Goal: Task Accomplishment & Management: Manage account settings

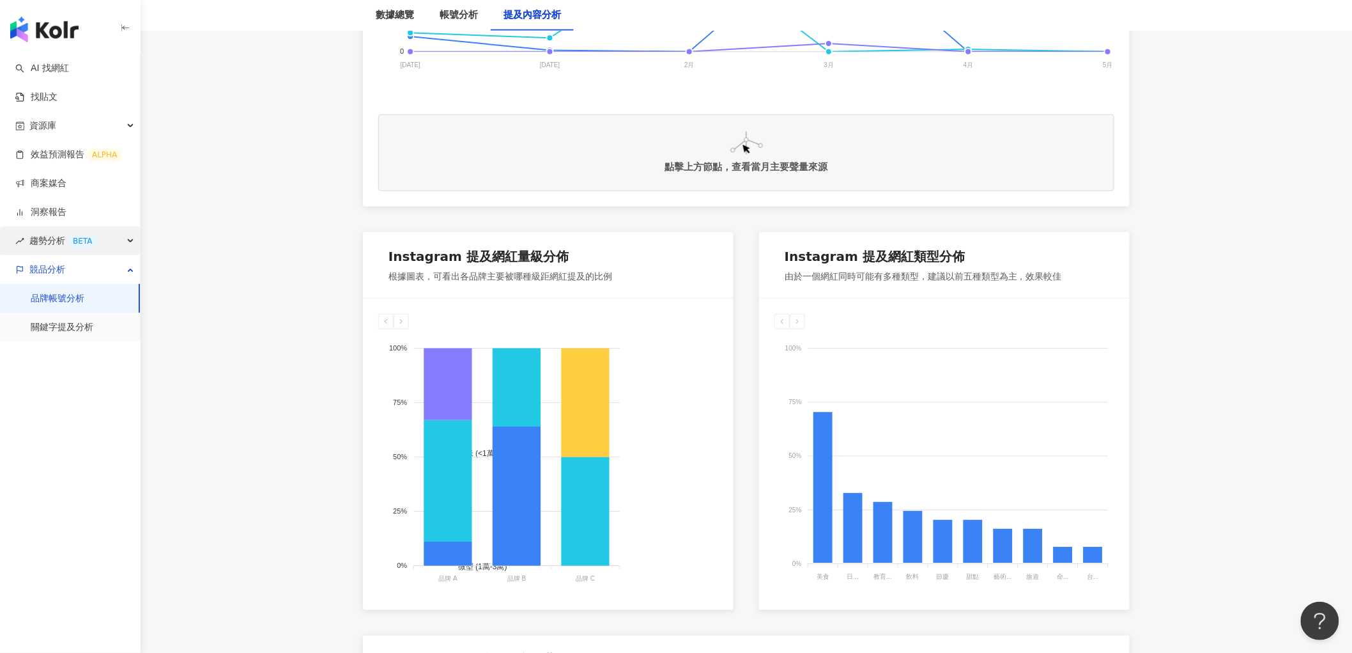
click at [45, 245] on span "趨勢分析 BETA" at bounding box center [63, 240] width 68 height 29
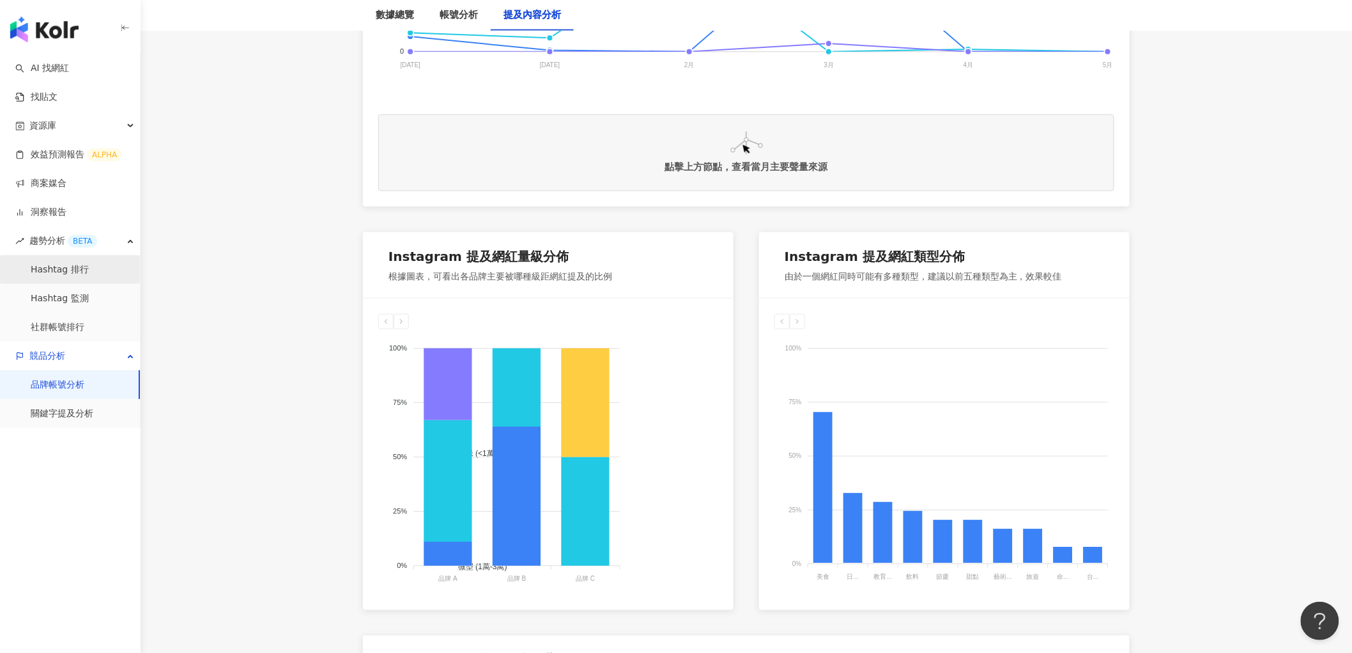
click at [45, 264] on link "Hashtag 排行" at bounding box center [60, 269] width 58 height 13
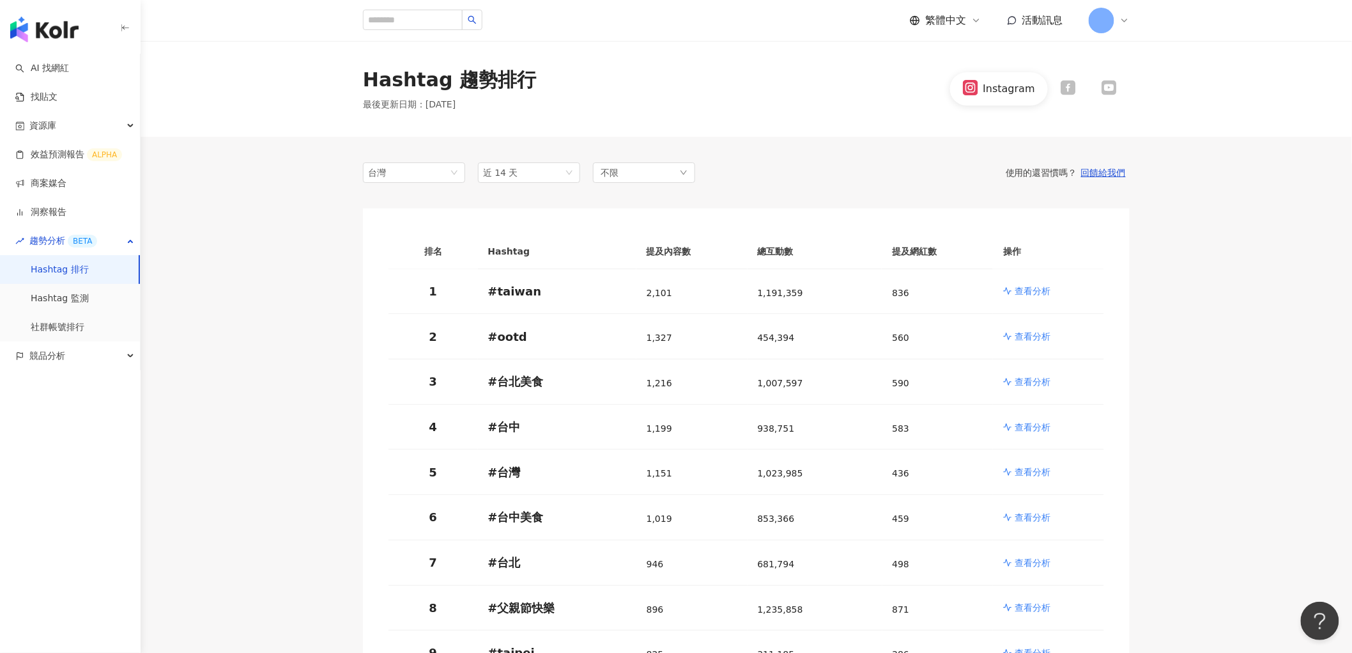
click at [54, 33] on img "button" at bounding box center [44, 30] width 68 height 26
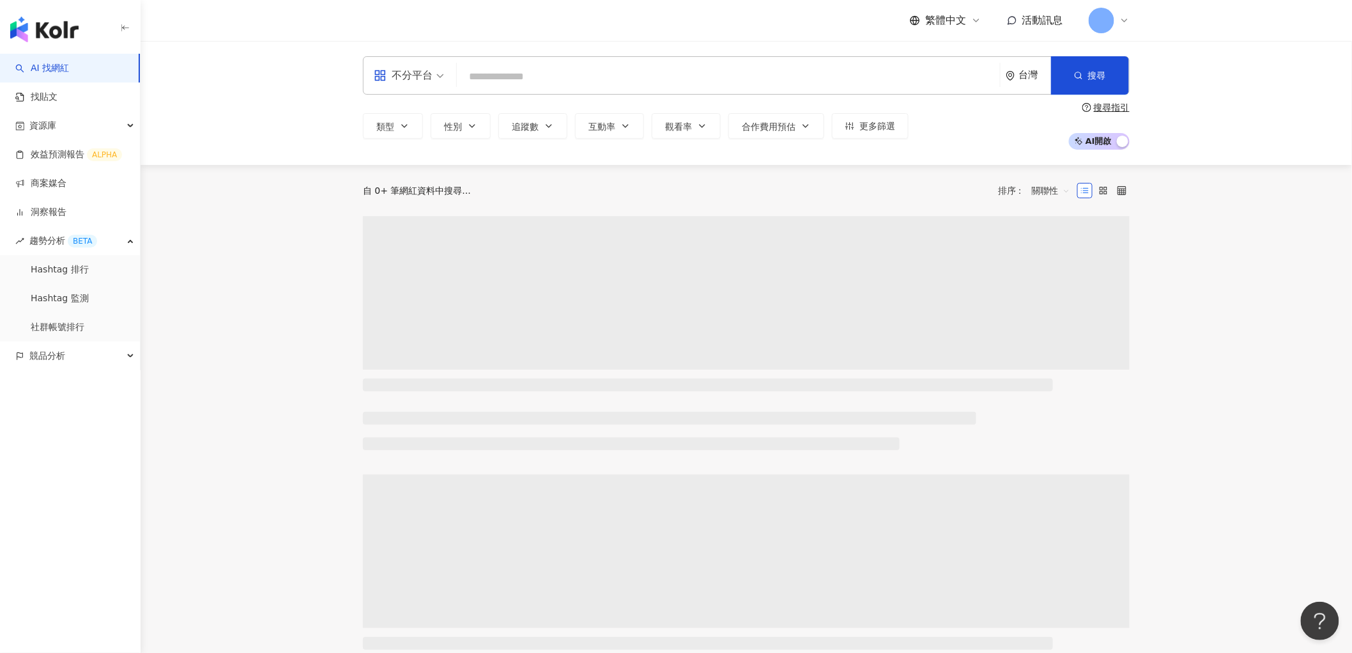
click at [1120, 22] on icon at bounding box center [1125, 20] width 10 height 10
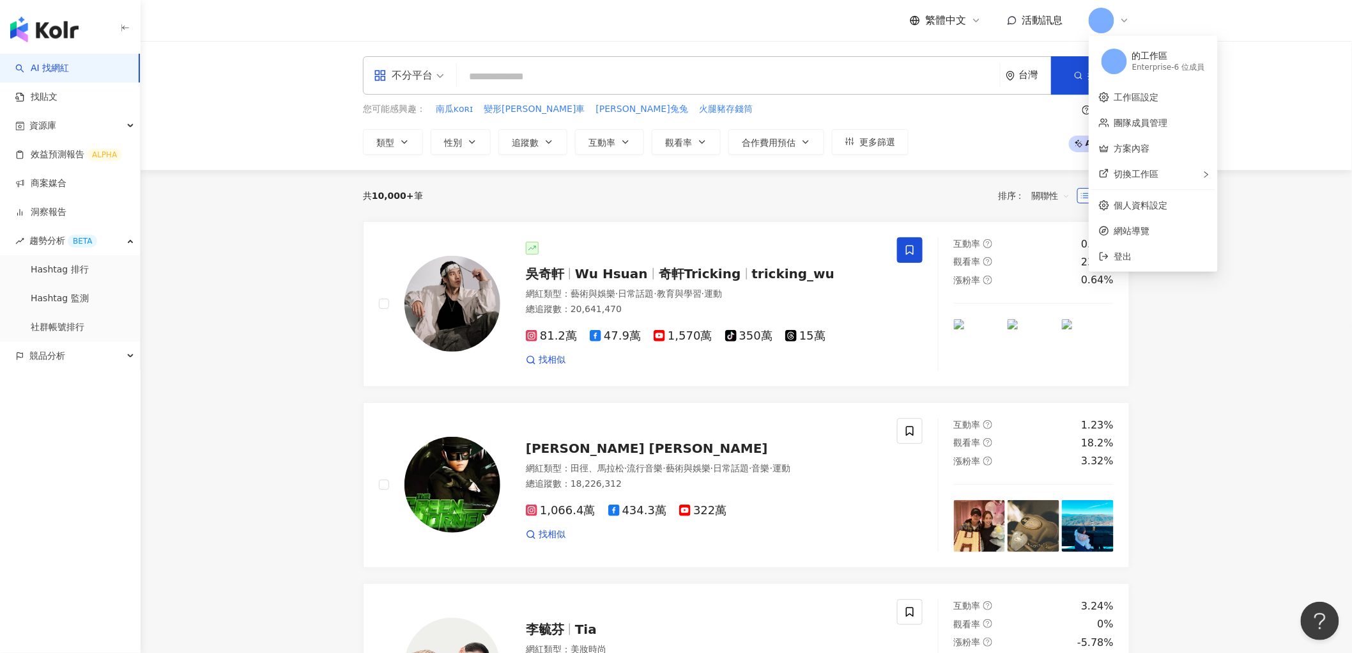
click at [1142, 123] on link "團隊成員管理" at bounding box center [1142, 123] width 54 height 10
click at [1126, 123] on div "搜尋指引 AI 開啟 AI 關閉" at bounding box center [1098, 128] width 63 height 47
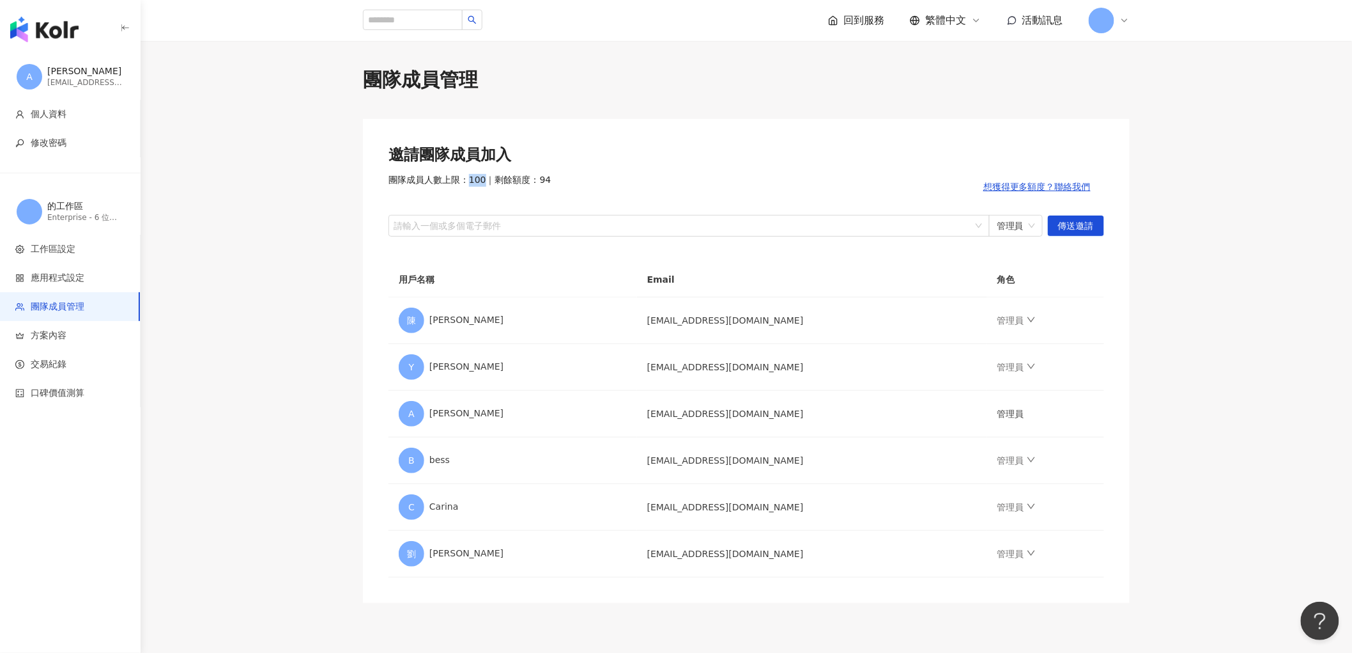
drag, startPoint x: 465, startPoint y: 182, endPoint x: 487, endPoint y: 182, distance: 22.4
click at [487, 182] on span "團隊成員人數上限：100 ｜ 剩餘額度：94" at bounding box center [470, 187] width 163 height 26
click at [65, 337] on span "方案內容" at bounding box center [49, 335] width 36 height 13
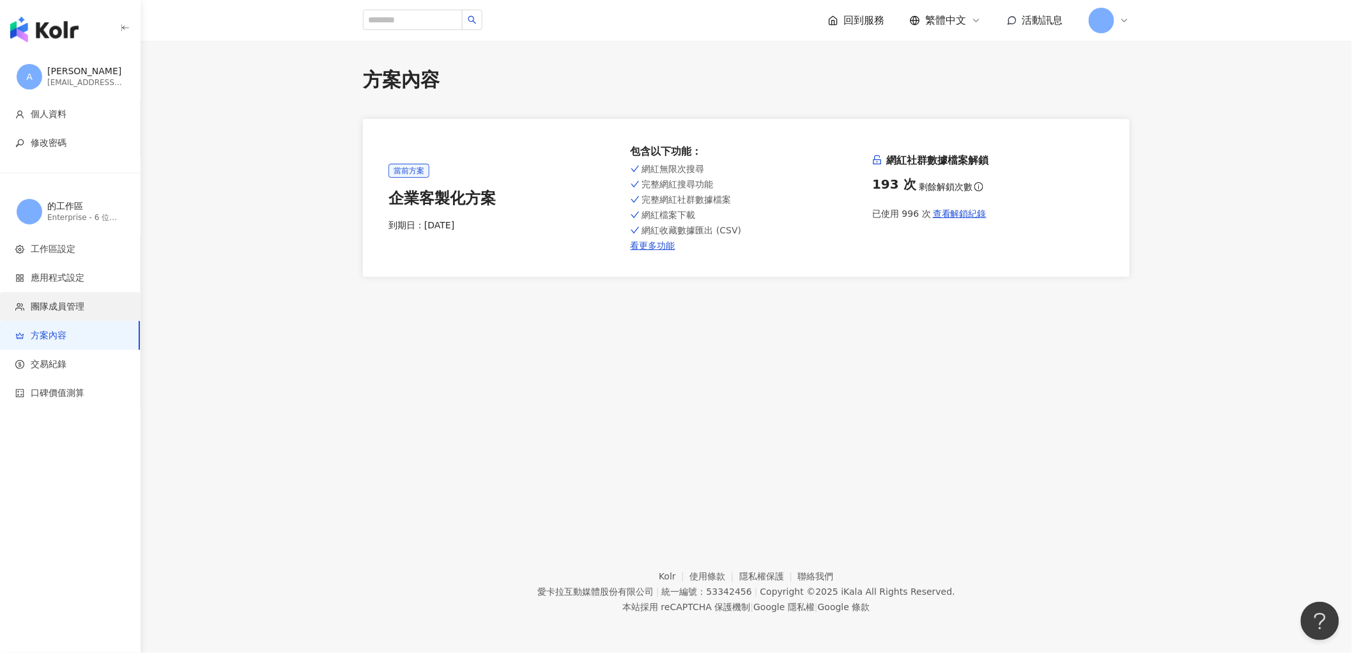
click at [70, 310] on span "團隊成員管理" at bounding box center [58, 306] width 54 height 13
